Goal: Transaction & Acquisition: Book appointment/travel/reservation

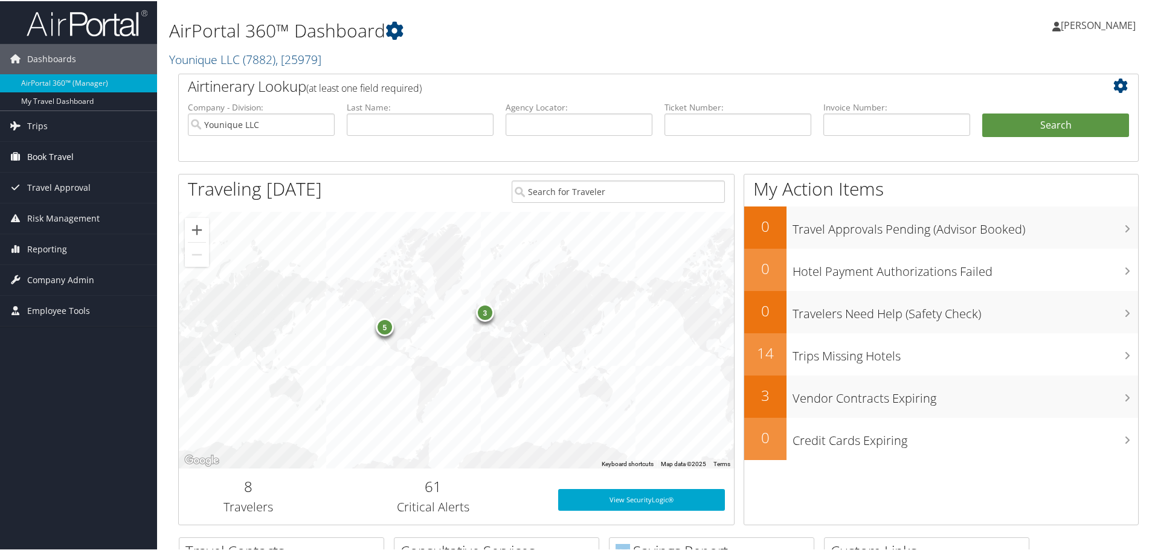
click at [44, 155] on span "Book Travel" at bounding box center [50, 156] width 46 height 30
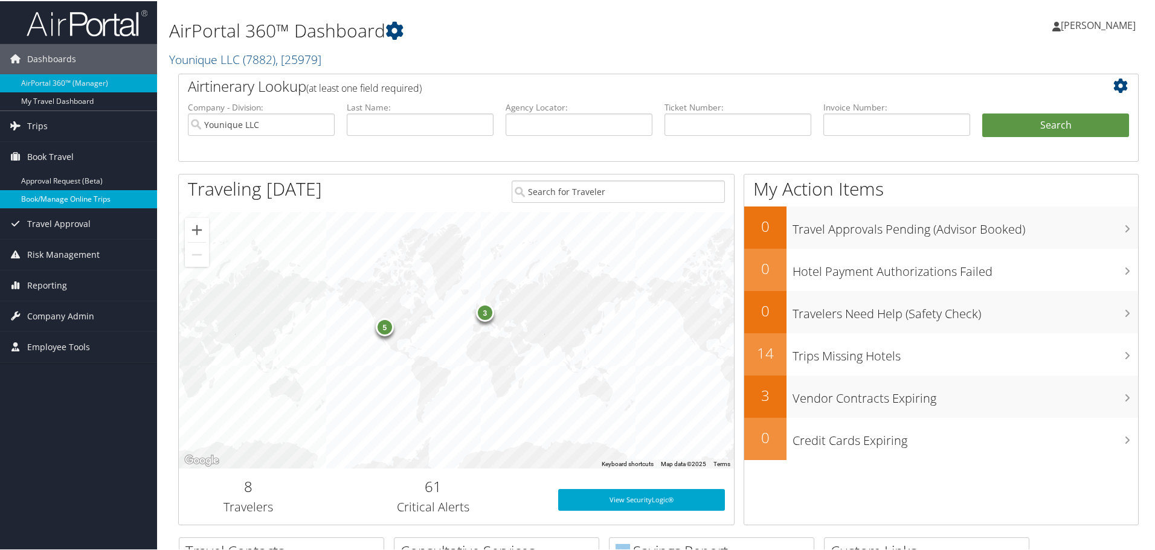
click at [43, 200] on link "Book/Manage Online Trips" at bounding box center [78, 198] width 157 height 18
